Goal: Task Accomplishment & Management: Manage account settings

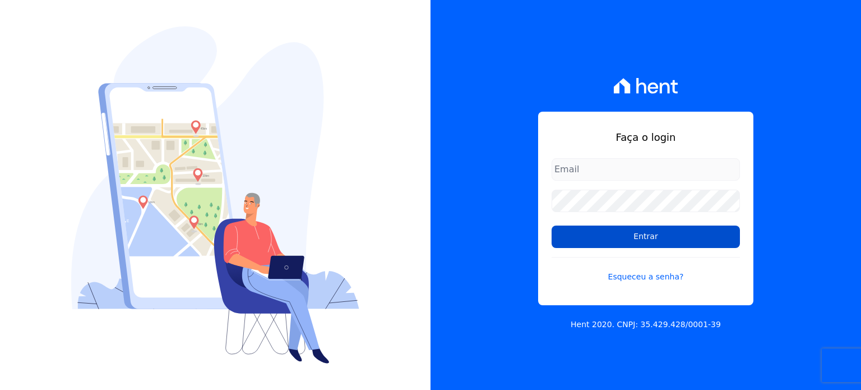
type input "rafaeloliveira@construtoravitale.com.br"
click at [643, 233] on input "Entrar" at bounding box center [646, 236] width 188 height 22
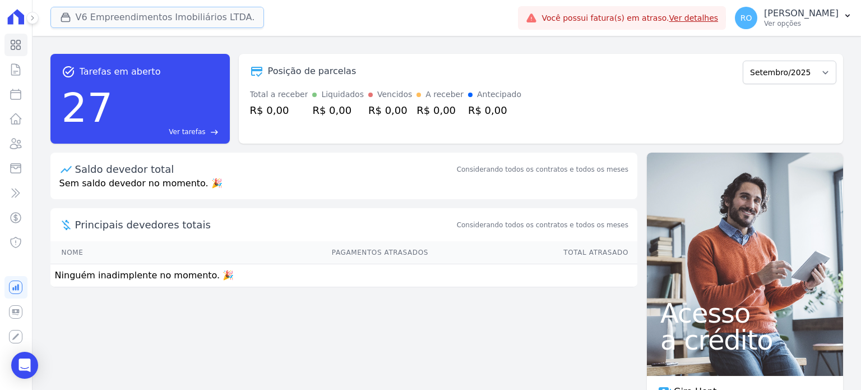
click at [150, 23] on button "V6 Empreendimentos Imobiliários LTDA." at bounding box center [157, 17] width 214 height 21
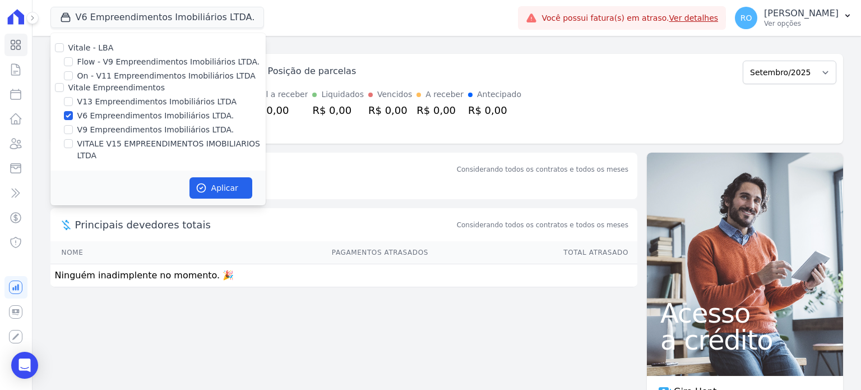
click at [139, 102] on label "V13 Empreendimentos Imobiliários LTDA" at bounding box center [156, 102] width 159 height 12
click at [73, 102] on input "V13 Empreendimentos Imobiliários LTDA" at bounding box center [68, 101] width 9 height 9
checkbox input "true"
click at [113, 143] on label "VITALE V15 EMPREENDIMENTOS IMOBILIARIOS LTDA" at bounding box center [171, 150] width 188 height 24
click at [73, 143] on input "VITALE V15 EMPREENDIMENTOS IMOBILIARIOS LTDA" at bounding box center [68, 143] width 9 height 9
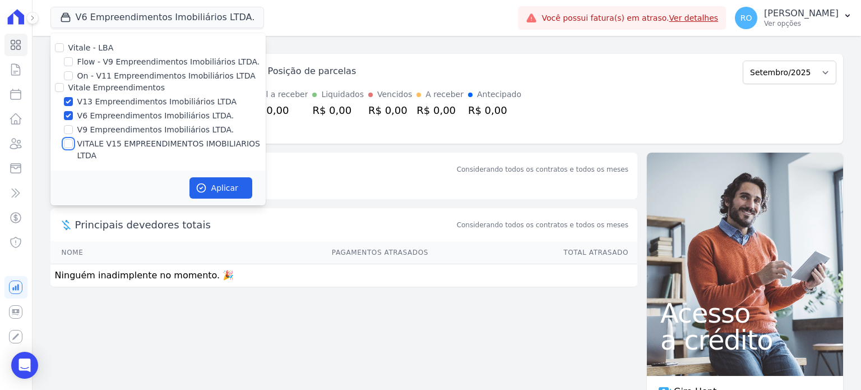
checkbox input "true"
click at [108, 116] on label "V6 Empreendimentos Imobiliários LTDA." at bounding box center [155, 116] width 157 height 12
click at [73, 116] on input "V6 Empreendimentos Imobiliários LTDA." at bounding box center [68, 115] width 9 height 9
checkbox input "false"
click at [214, 177] on button "Aplicar" at bounding box center [221, 187] width 63 height 21
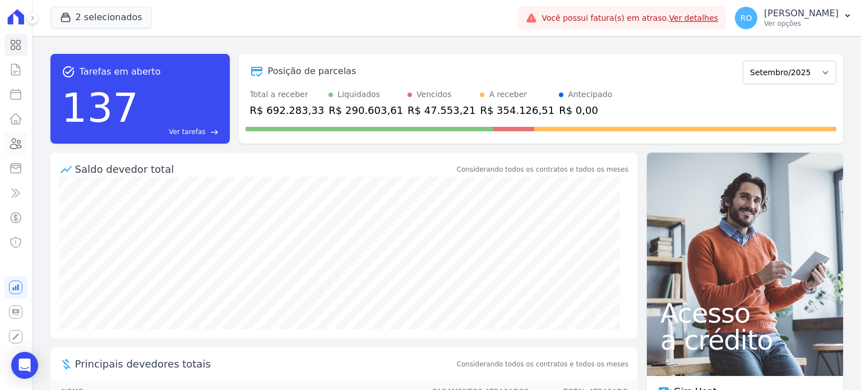
click at [14, 148] on icon at bounding box center [15, 143] width 13 height 13
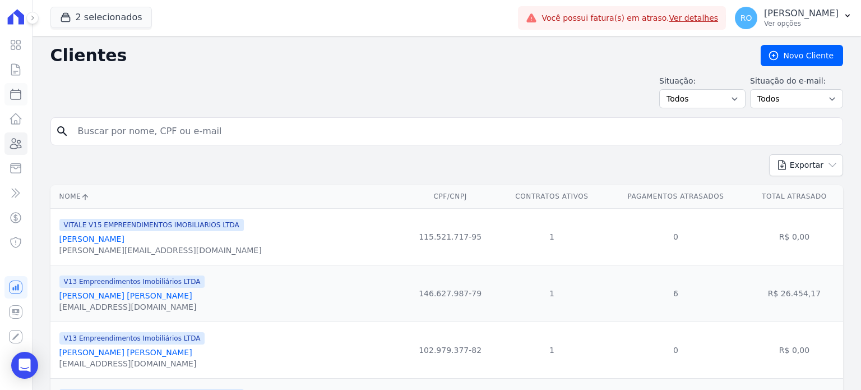
click at [19, 99] on icon at bounding box center [16, 94] width 10 height 10
select select
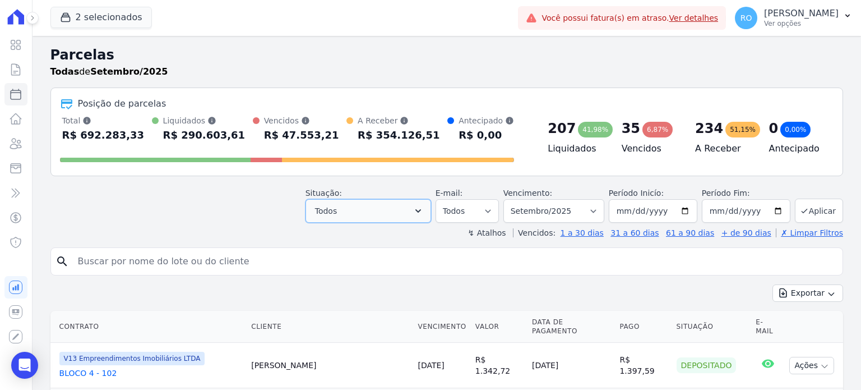
click at [398, 206] on button "Todos" at bounding box center [369, 211] width 126 height 24
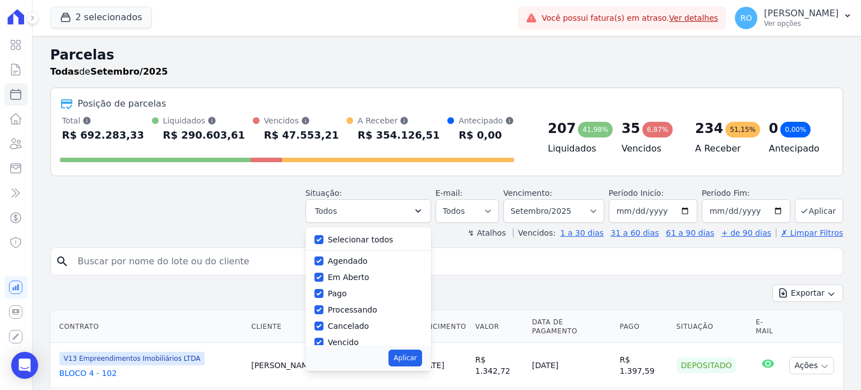
click at [352, 237] on label "Selecionar todos" at bounding box center [361, 239] width 66 height 9
click at [324, 237] on input "Selecionar todos" at bounding box center [319, 239] width 9 height 9
checkbox input "false"
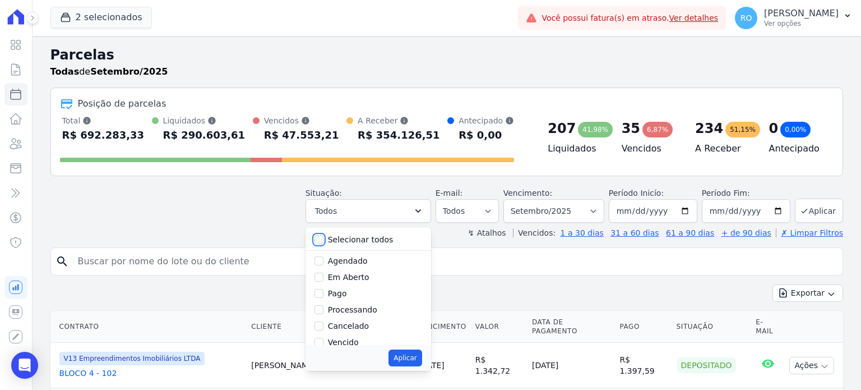
checkbox input "false"
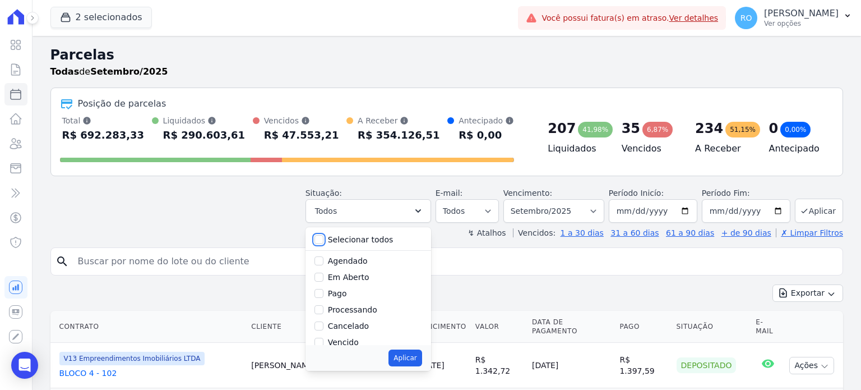
checkbox input "false"
click at [347, 293] on label "Pago" at bounding box center [337, 293] width 19 height 9
click at [324, 293] on input "Pago" at bounding box center [319, 293] width 9 height 9
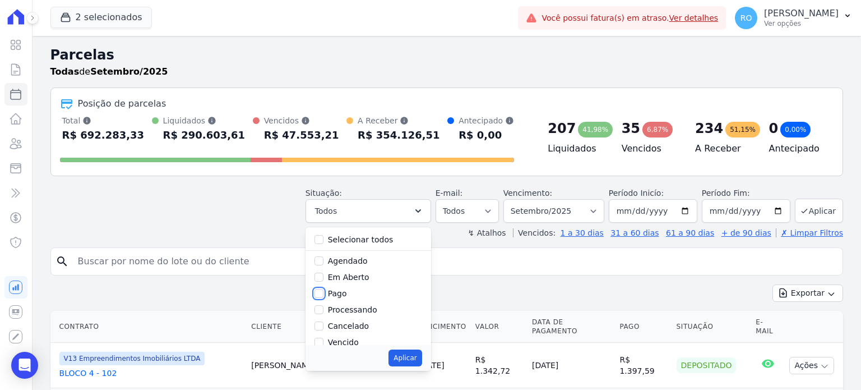
checkbox input "true"
drag, startPoint x: 368, startPoint y: 307, endPoint x: 368, endPoint y: 314, distance: 6.2
click at [368, 307] on div "Transferindo" at bounding box center [352, 303] width 49 height 12
click at [366, 302] on label "Transferindo" at bounding box center [352, 302] width 49 height 9
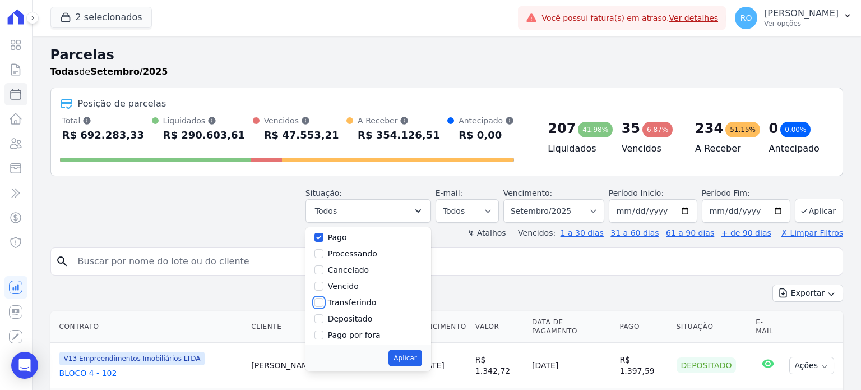
click at [324, 302] on input "Transferindo" at bounding box center [319, 302] width 9 height 9
checkbox input "true"
click at [363, 317] on label "Depositado" at bounding box center [350, 318] width 45 height 9
click at [324, 317] on input "Depositado" at bounding box center [319, 318] width 9 height 9
checkbox input "true"
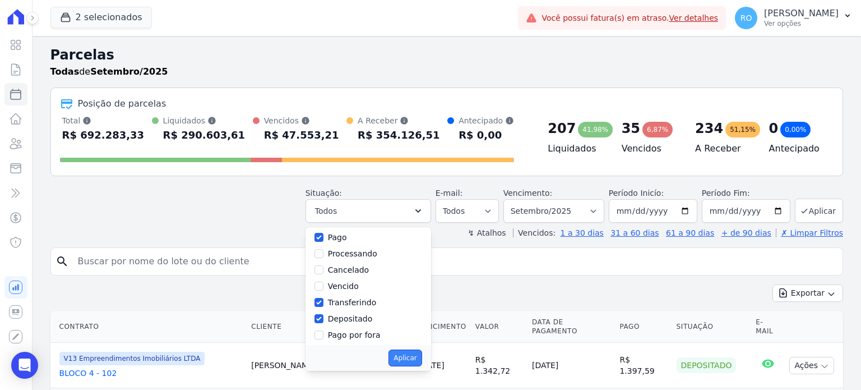
click at [405, 354] on button "Aplicar" at bounding box center [405, 357] width 33 height 17
select select "paid"
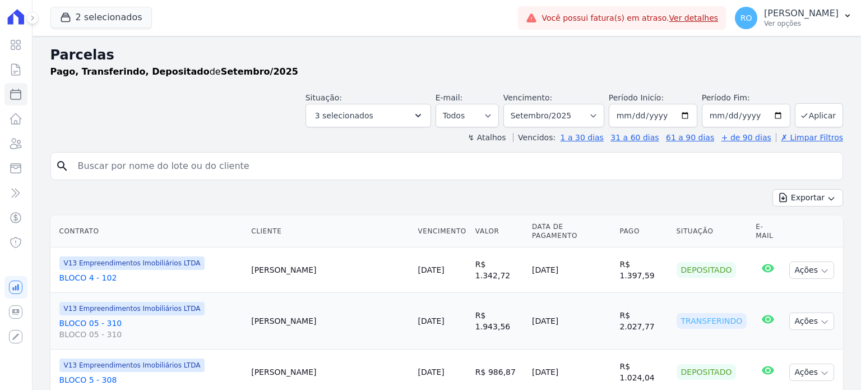
select select
click at [826, 114] on button "Aplicar" at bounding box center [819, 115] width 48 height 24
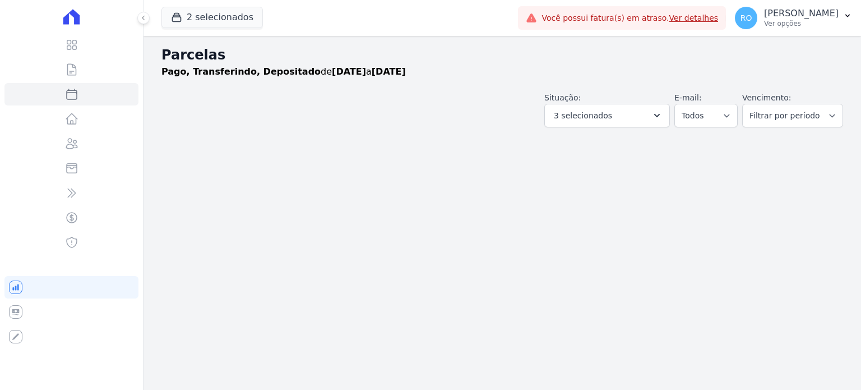
select select
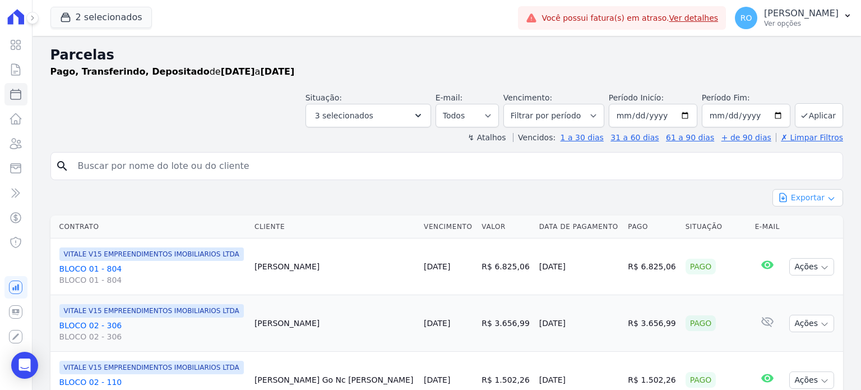
click at [808, 201] on button "Exportar" at bounding box center [808, 197] width 71 height 17
click at [794, 234] on div "Exportar CSV" at bounding box center [808, 243] width 71 height 19
click at [794, 239] on span "Exportar CSV" at bounding box center [806, 243] width 59 height 11
click at [792, 25] on p "Ver opções" at bounding box center [801, 23] width 75 height 9
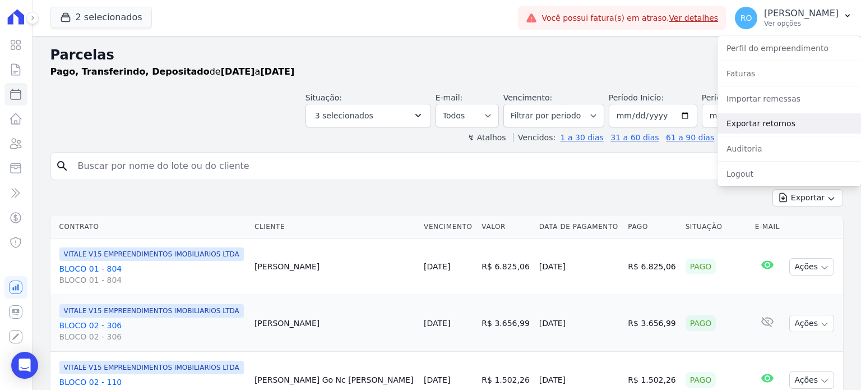
click at [790, 125] on link "Exportar retornos" at bounding box center [790, 123] width 144 height 20
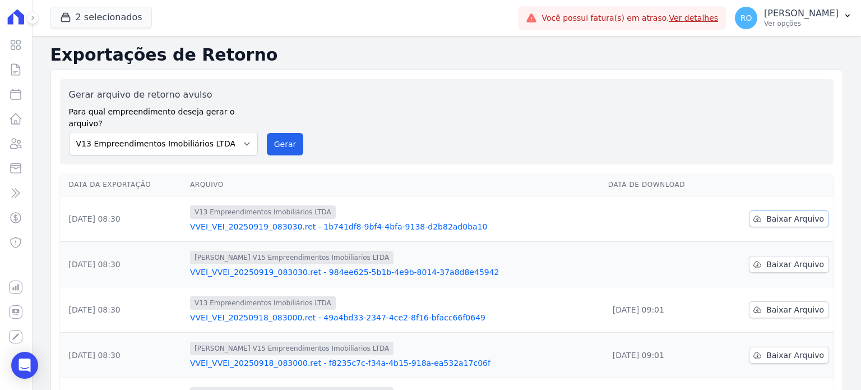
click at [773, 213] on span "Baixar Arquivo" at bounding box center [796, 218] width 58 height 11
click at [759, 256] on link "Baixar Arquivo" at bounding box center [789, 264] width 80 height 17
click at [275, 136] on button "Gerar" at bounding box center [285, 144] width 37 height 22
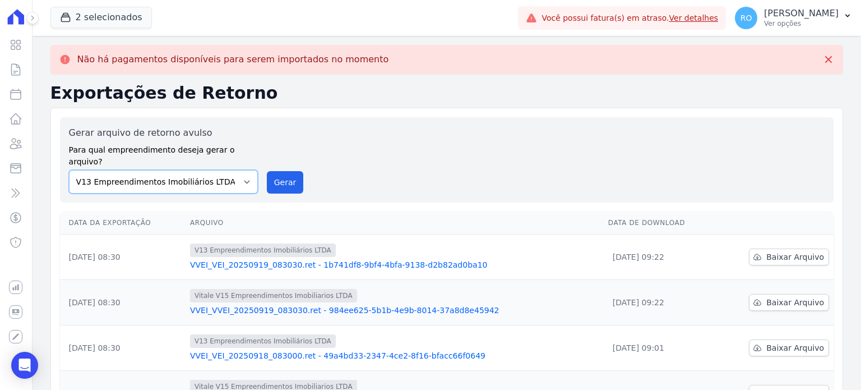
click at [233, 170] on select "Flow - V9 Empreendimentos Imobiliários LTDA. On - V11 Empreendimentos Imobiliár…" at bounding box center [163, 182] width 189 height 24
select select "43a01992-2921-4595-aa0d-28e05d992a61"
click at [69, 170] on select "Flow - V9 Empreendimentos Imobiliários LTDA. On - V11 Empreendimentos Imobiliár…" at bounding box center [163, 182] width 189 height 24
click at [287, 176] on button "Gerar" at bounding box center [285, 182] width 37 height 22
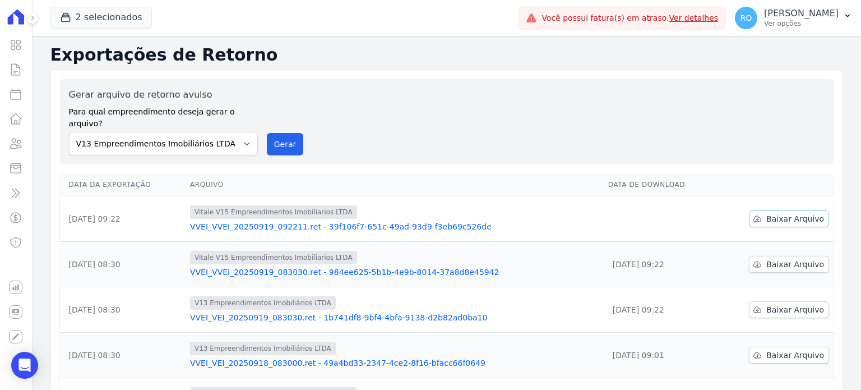
click at [758, 214] on icon at bounding box center [757, 218] width 9 height 9
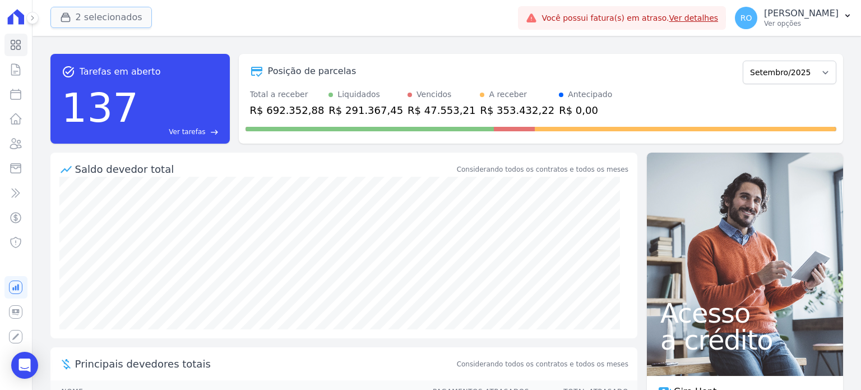
click at [73, 17] on div "button" at bounding box center [68, 17] width 16 height 11
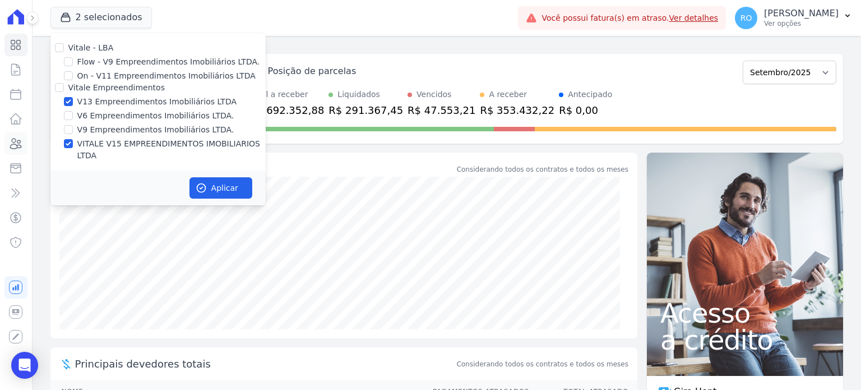
click at [15, 148] on icon at bounding box center [15, 143] width 13 height 13
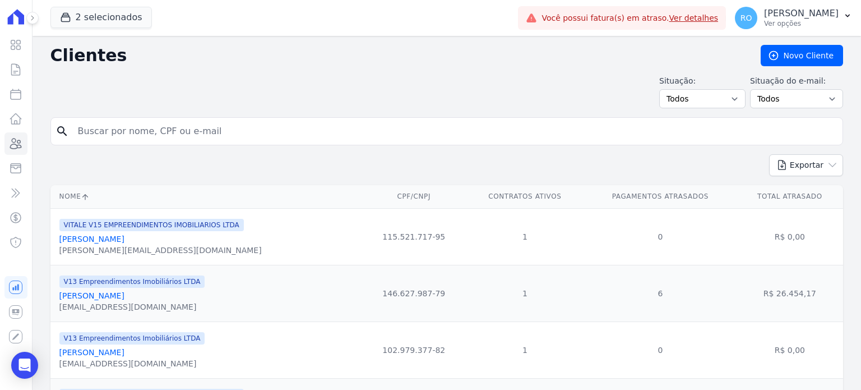
click at [99, 128] on input "search" at bounding box center [454, 131] width 767 height 22
type input "[PERSON_NAME]"
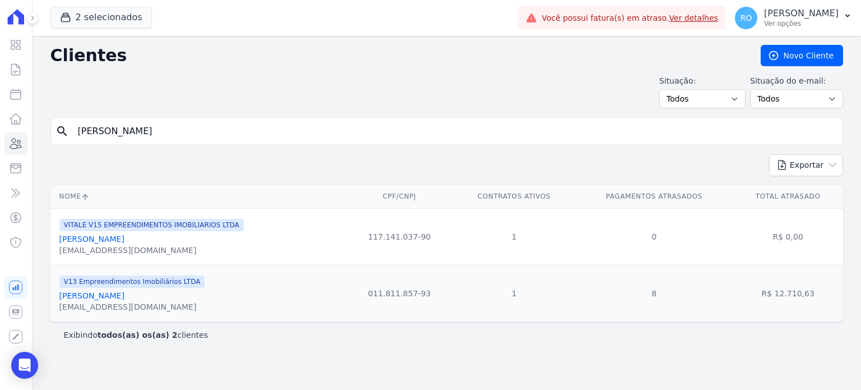
click at [112, 297] on link "[PERSON_NAME]" at bounding box center [91, 295] width 65 height 9
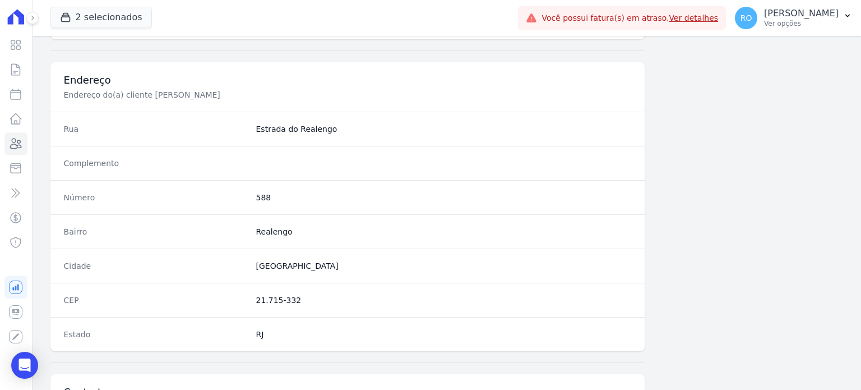
scroll to position [656, 0]
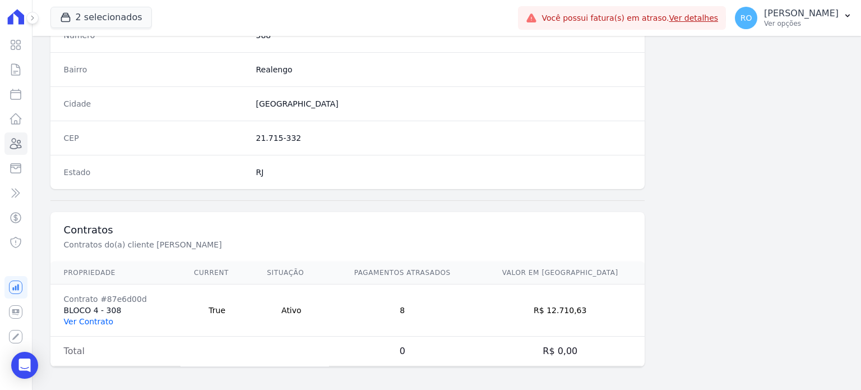
click at [88, 317] on link "Ver Contrato" at bounding box center [88, 321] width 49 height 9
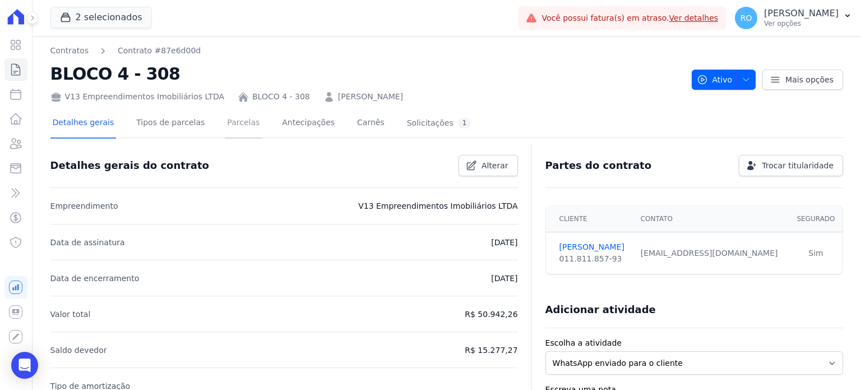
click at [242, 128] on link "Parcelas" at bounding box center [243, 124] width 37 height 30
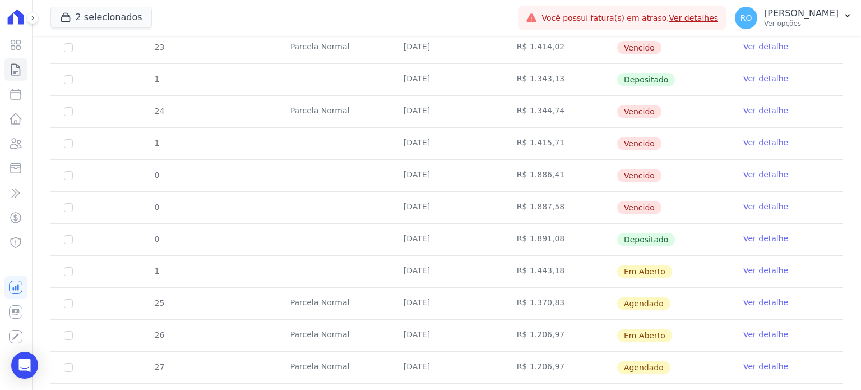
scroll to position [729, 0]
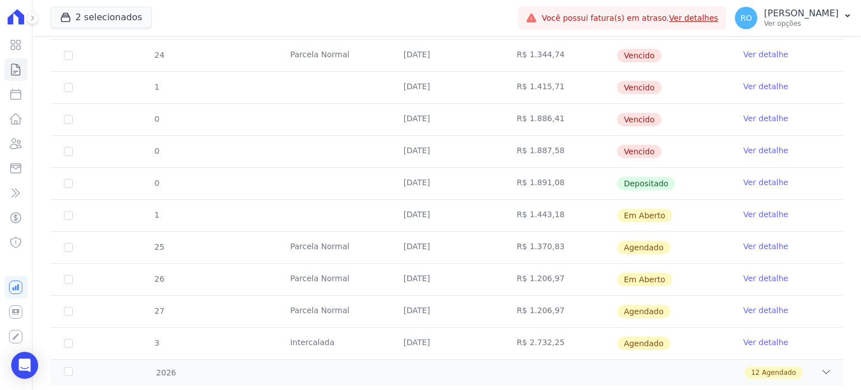
click at [750, 210] on link "Ver detalhe" at bounding box center [766, 214] width 45 height 11
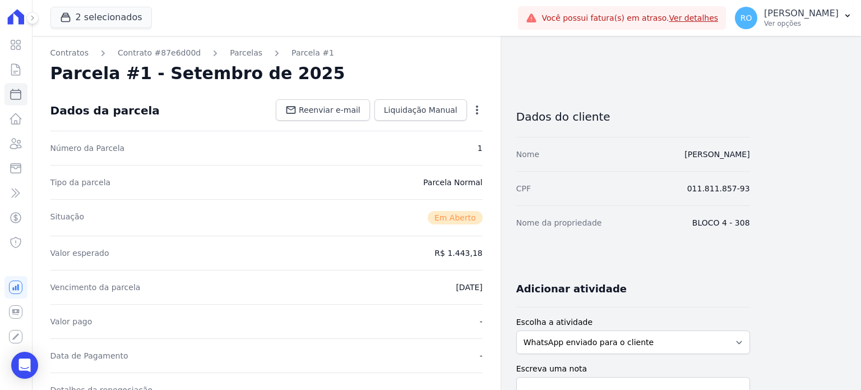
click at [476, 110] on icon "button" at bounding box center [477, 109] width 11 height 11
click at [449, 66] on div "Parcela #1 - Setembro de 2025" at bounding box center [266, 73] width 432 height 20
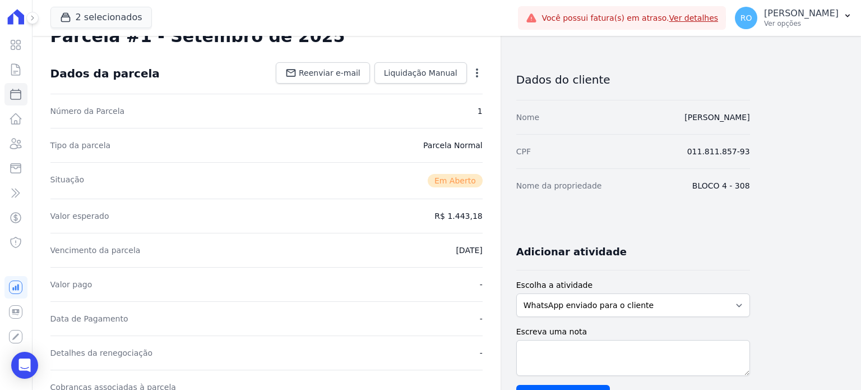
scroll to position [56, 0]
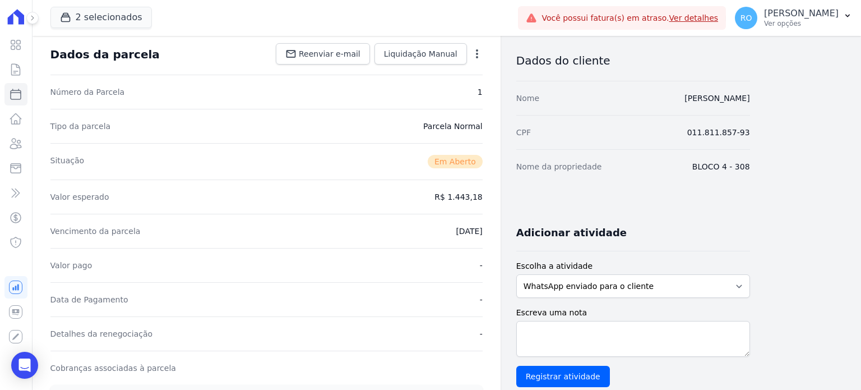
click at [477, 54] on icon "button" at bounding box center [477, 53] width 2 height 9
click at [441, 88] on link "Cancelar Cobrança" at bounding box center [429, 89] width 99 height 20
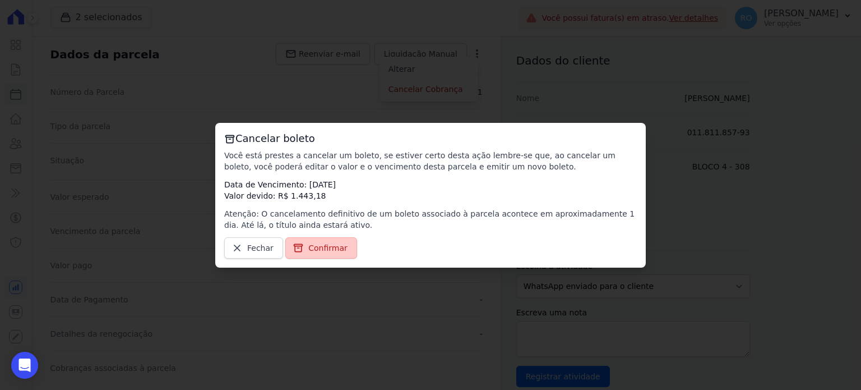
click at [328, 256] on link "Confirmar" at bounding box center [321, 247] width 72 height 21
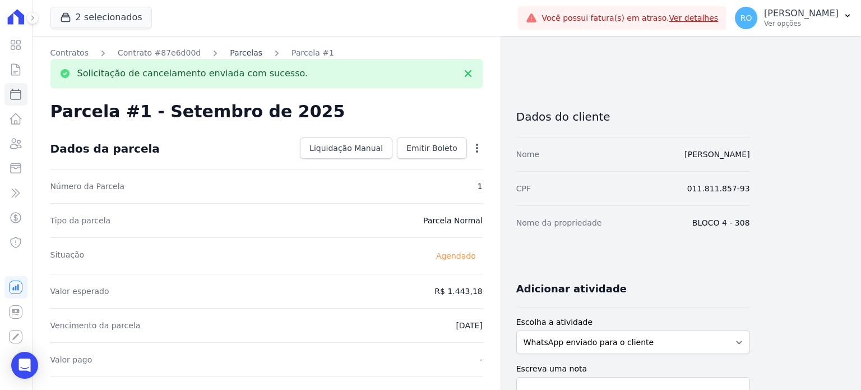
click at [230, 54] on link "Parcelas" at bounding box center [246, 53] width 33 height 12
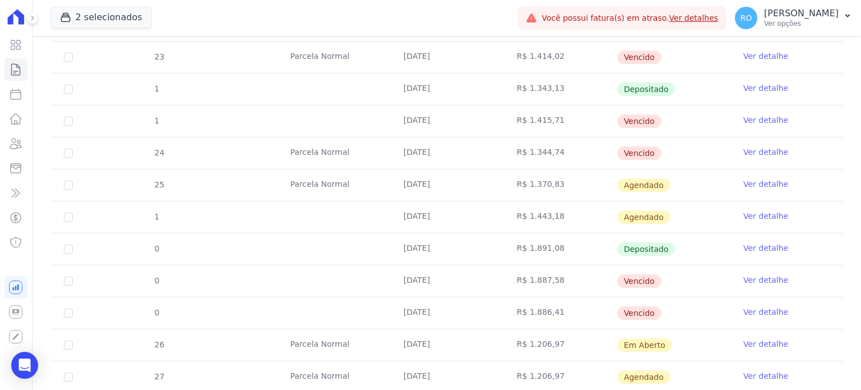
scroll to position [673, 0]
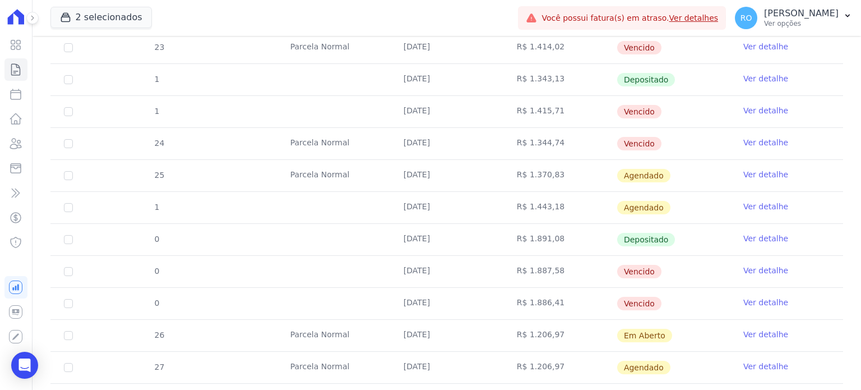
click at [747, 297] on link "Ver detalhe" at bounding box center [766, 302] width 45 height 11
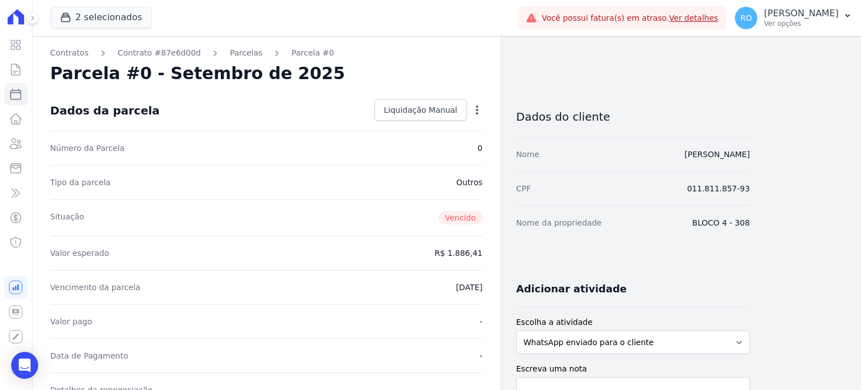
click at [478, 115] on icon "button" at bounding box center [477, 109] width 11 height 11
click at [230, 54] on link "Parcelas" at bounding box center [246, 53] width 33 height 12
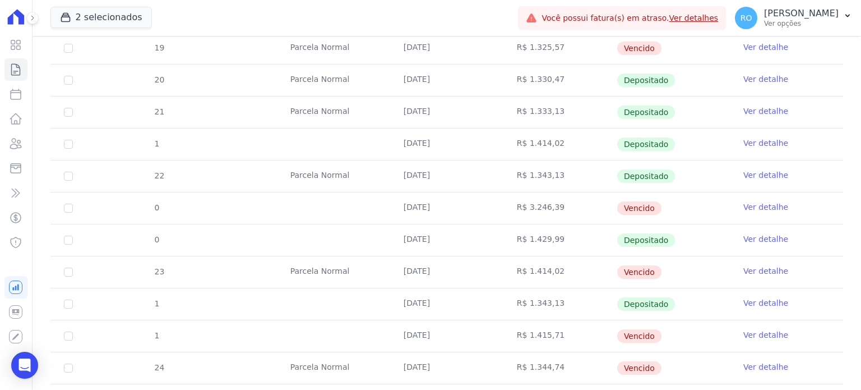
scroll to position [673, 0]
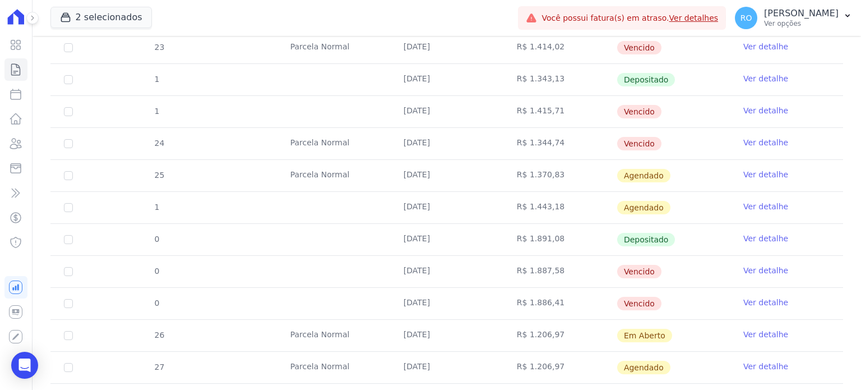
click at [761, 267] on link "Ver detalhe" at bounding box center [766, 270] width 45 height 11
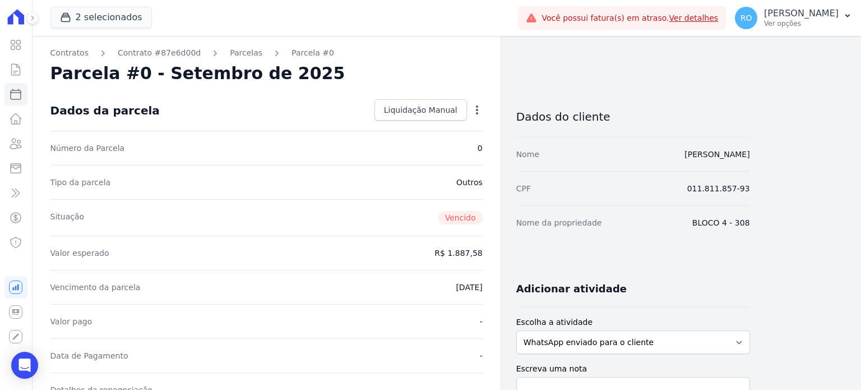
click at [476, 104] on icon "button" at bounding box center [477, 109] width 11 height 11
click at [230, 52] on link "Parcelas" at bounding box center [246, 53] width 33 height 12
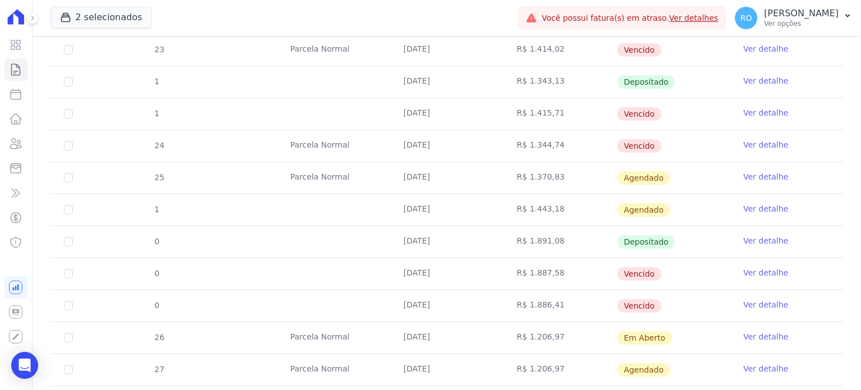
scroll to position [729, 0]
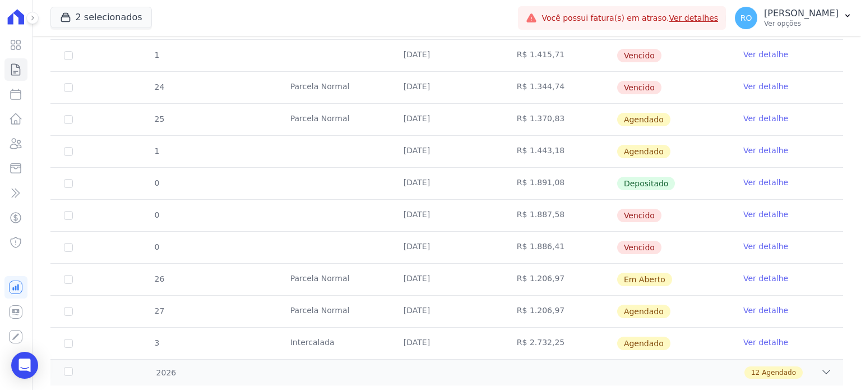
click at [752, 148] on link "Ver detalhe" at bounding box center [766, 150] width 45 height 11
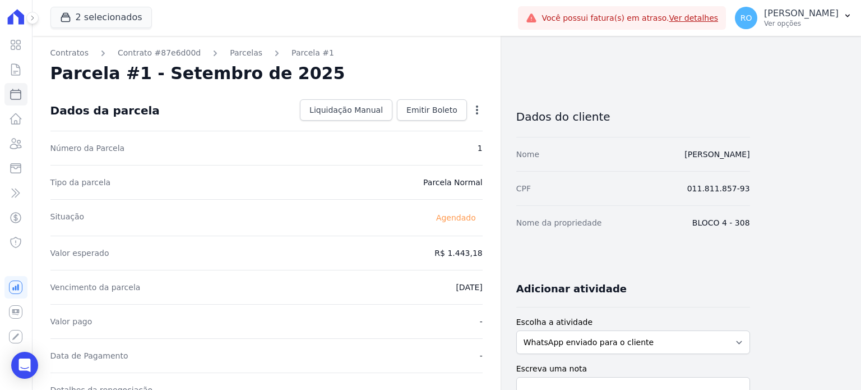
click at [480, 105] on icon "button" at bounding box center [477, 109] width 11 height 11
click at [445, 76] on div "Parcela #1 - Setembro de 2025" at bounding box center [266, 73] width 432 height 20
click at [231, 50] on link "Parcelas" at bounding box center [246, 53] width 33 height 12
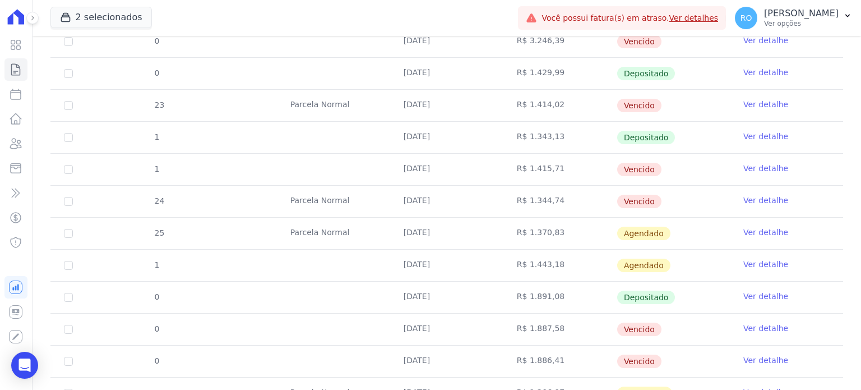
scroll to position [617, 0]
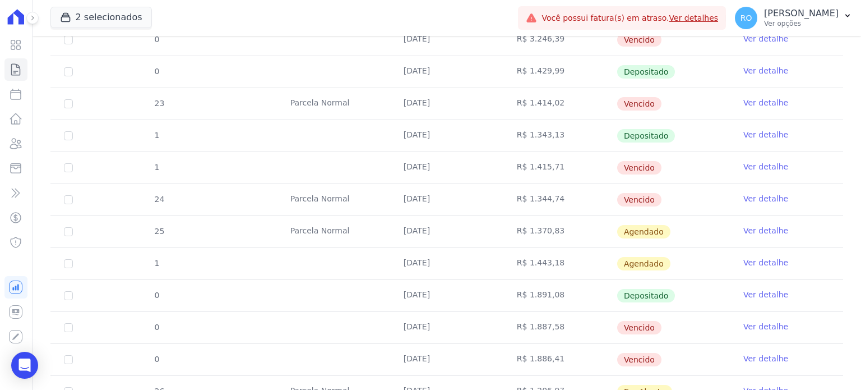
click at [748, 227] on link "Ver detalhe" at bounding box center [766, 230] width 45 height 11
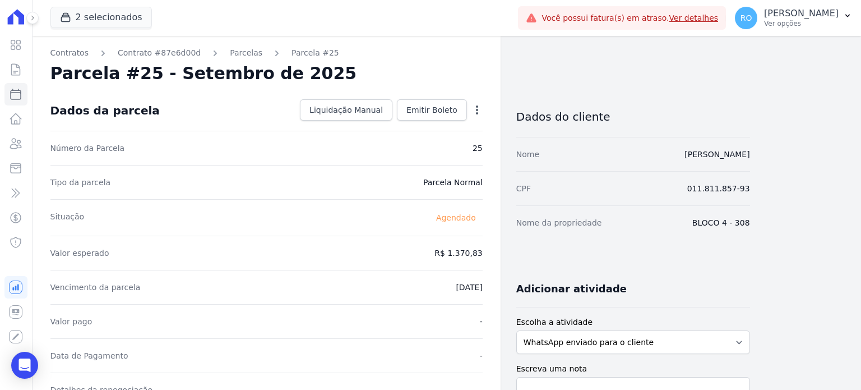
click at [477, 108] on icon "button" at bounding box center [477, 109] width 11 height 11
click at [236, 56] on link "Parcelas" at bounding box center [246, 53] width 33 height 12
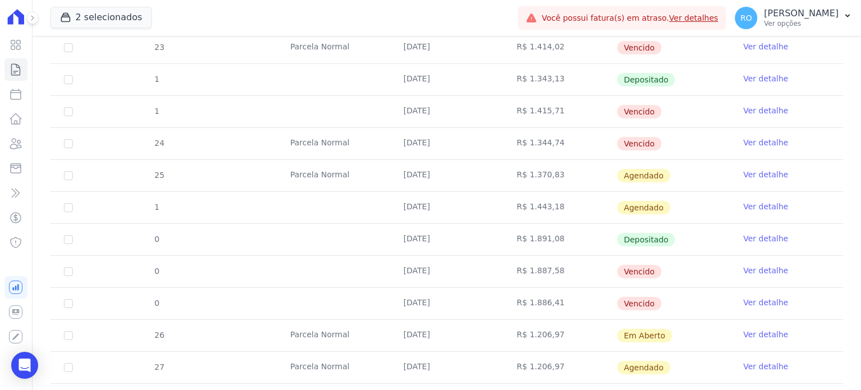
scroll to position [729, 0]
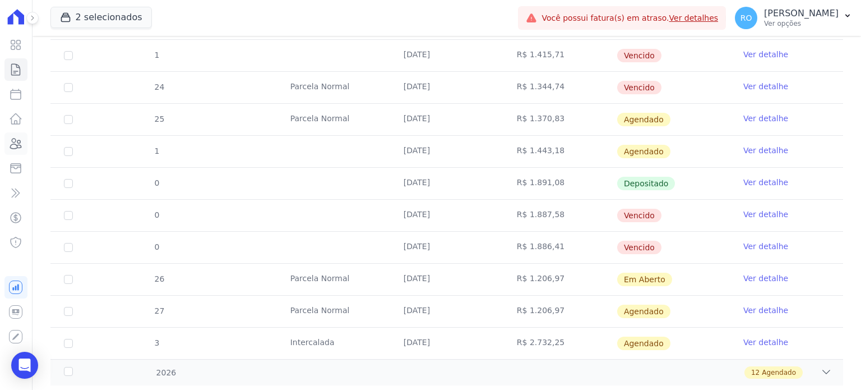
click at [17, 141] on icon at bounding box center [15, 143] width 13 height 13
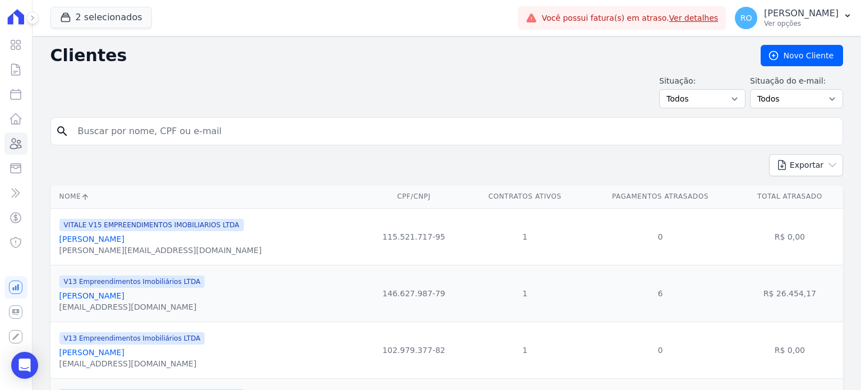
click at [116, 121] on input "search" at bounding box center [454, 131] width 767 height 22
type input "[PERSON_NAME]"
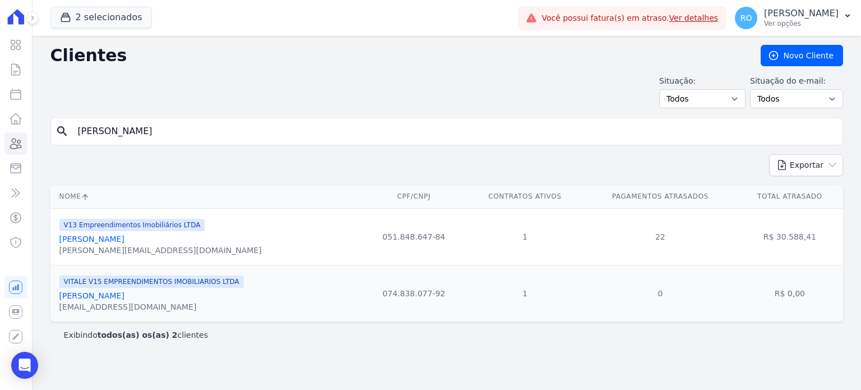
click at [104, 240] on link "[PERSON_NAME]" at bounding box center [91, 238] width 65 height 9
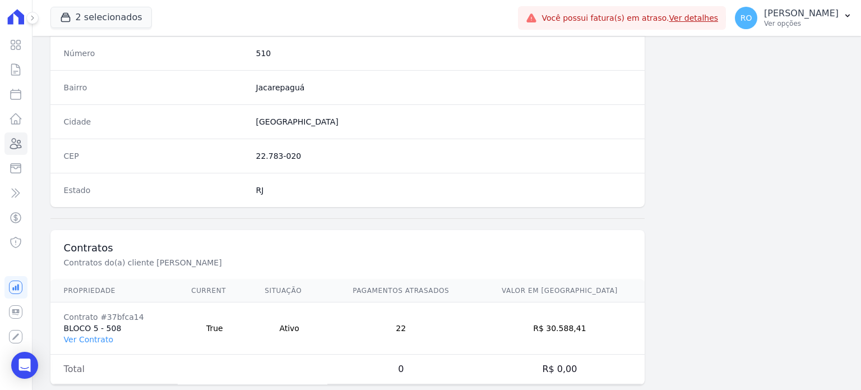
scroll to position [656, 0]
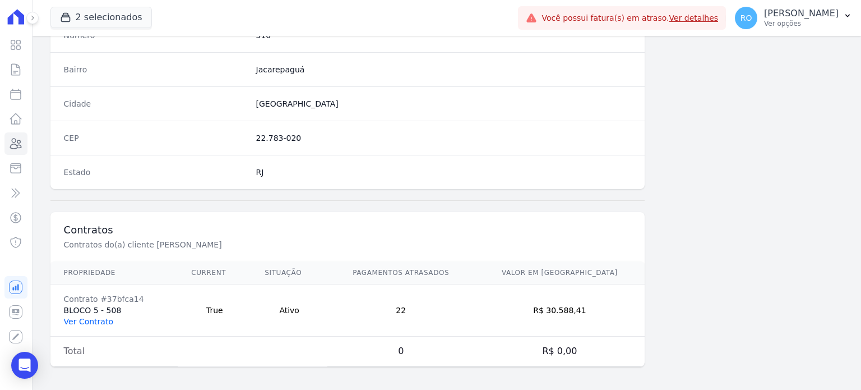
click at [86, 318] on link "Ver Contrato" at bounding box center [88, 321] width 49 height 9
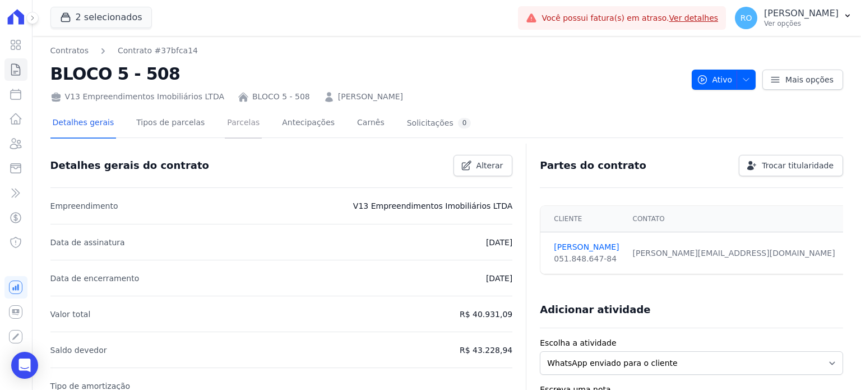
click at [231, 127] on link "Parcelas" at bounding box center [243, 124] width 37 height 30
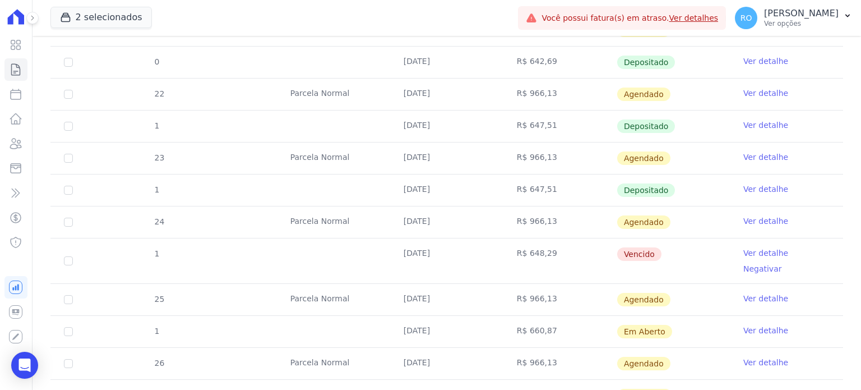
scroll to position [449, 0]
